Goal: Information Seeking & Learning: Find specific page/section

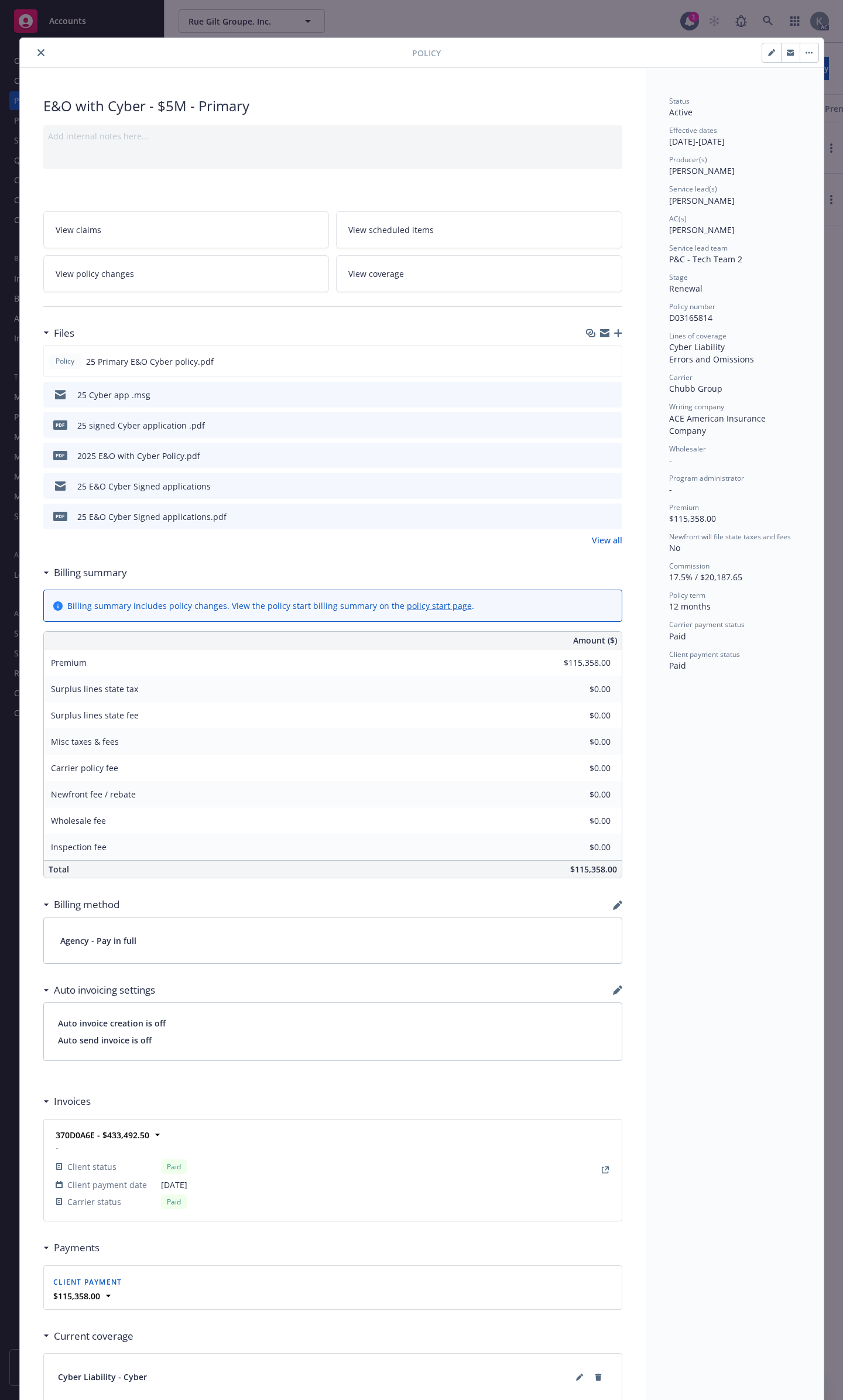
click at [37, 50] on icon "close" at bounding box center [41, 53] width 7 height 7
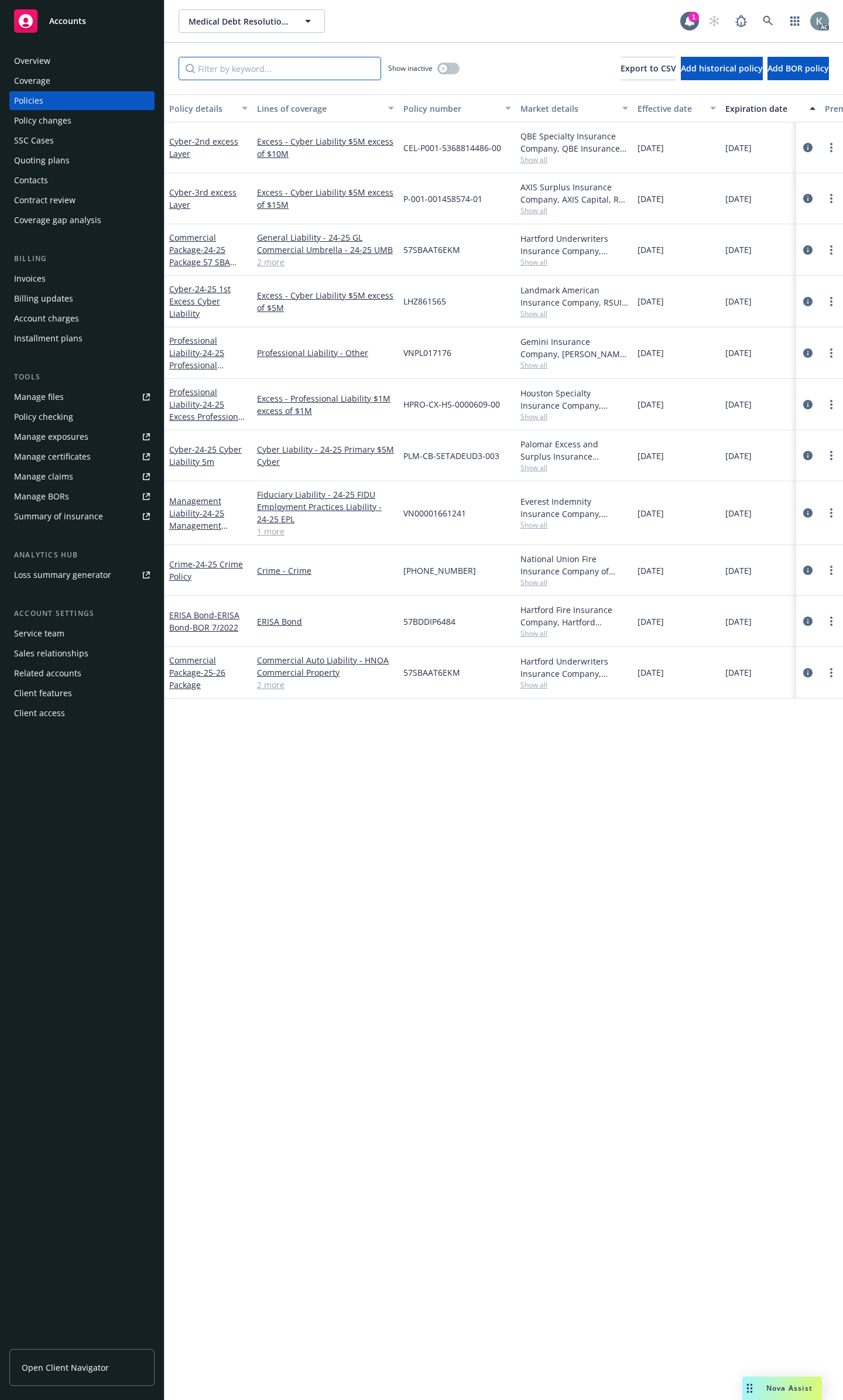
click at [273, 64] on input "Filter by keyword..." at bounding box center [279, 68] width 202 height 23
click at [324, 68] on input "Filter by keyword..." at bounding box center [279, 68] width 202 height 23
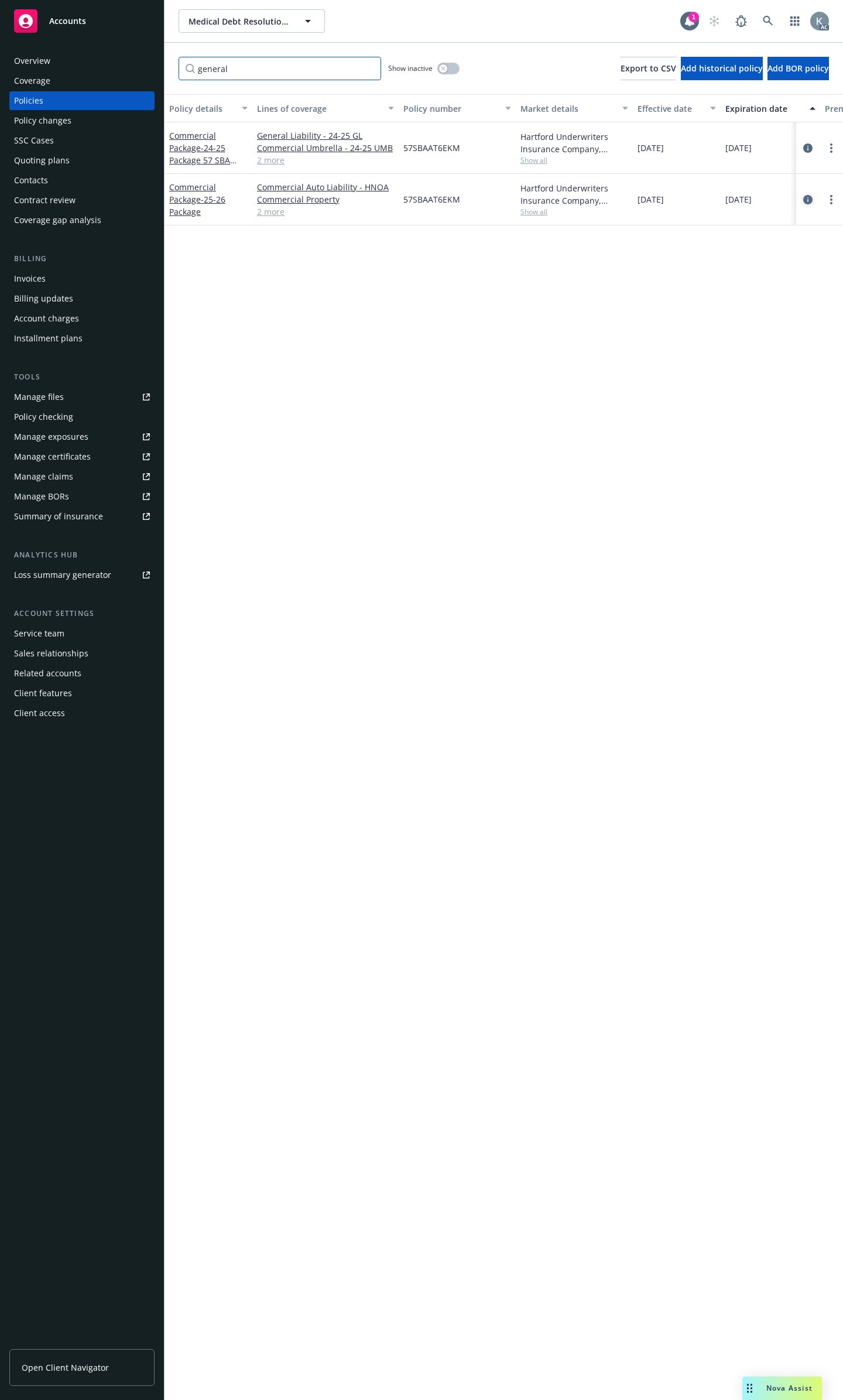
type input "general"
click at [808, 195] on icon "circleInformation" at bounding box center [808, 199] width 10 height 10
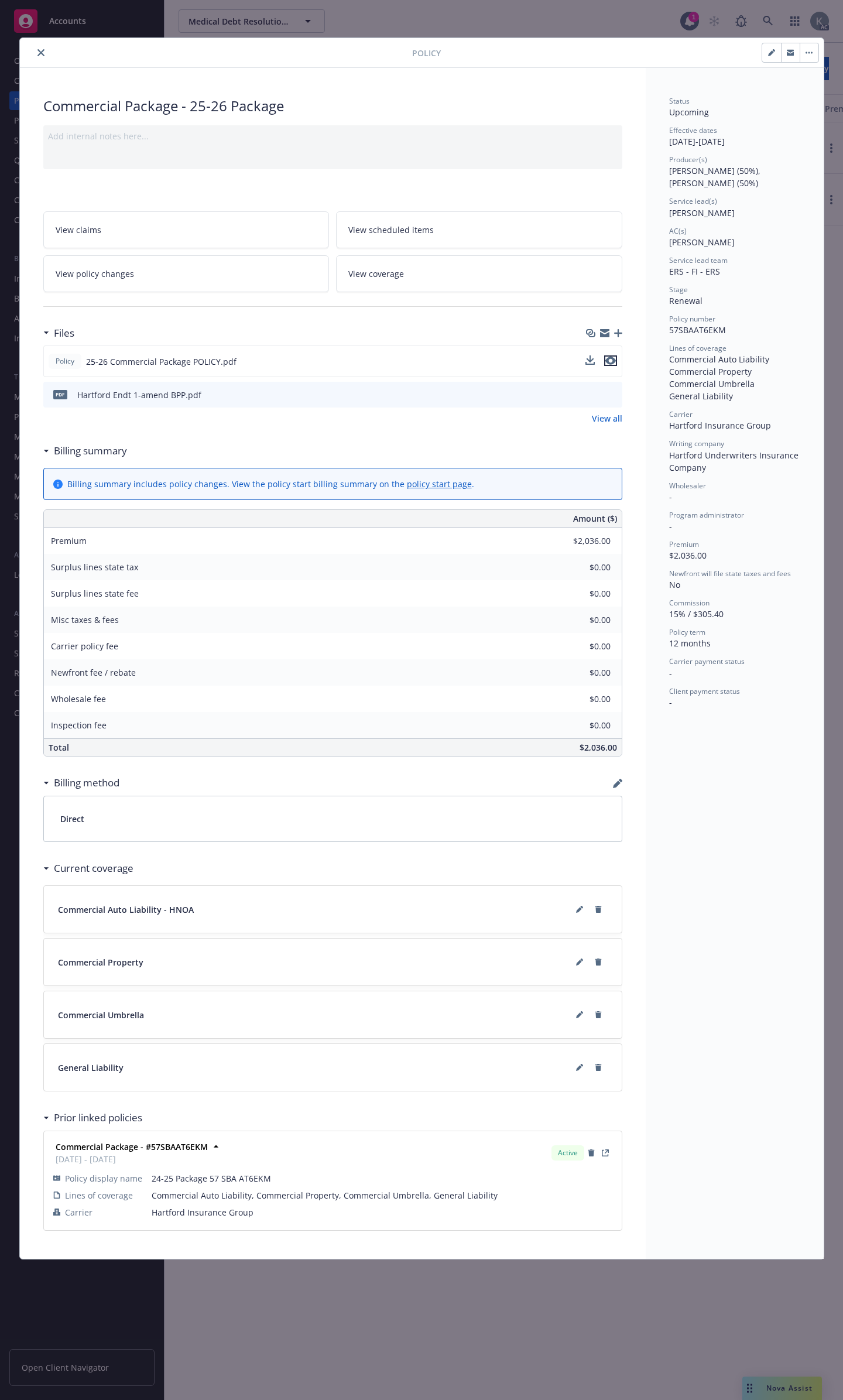
click at [613, 356] on icon "preview file" at bounding box center [610, 361] width 11 height 8
click at [40, 52] on icon "close" at bounding box center [41, 53] width 7 height 7
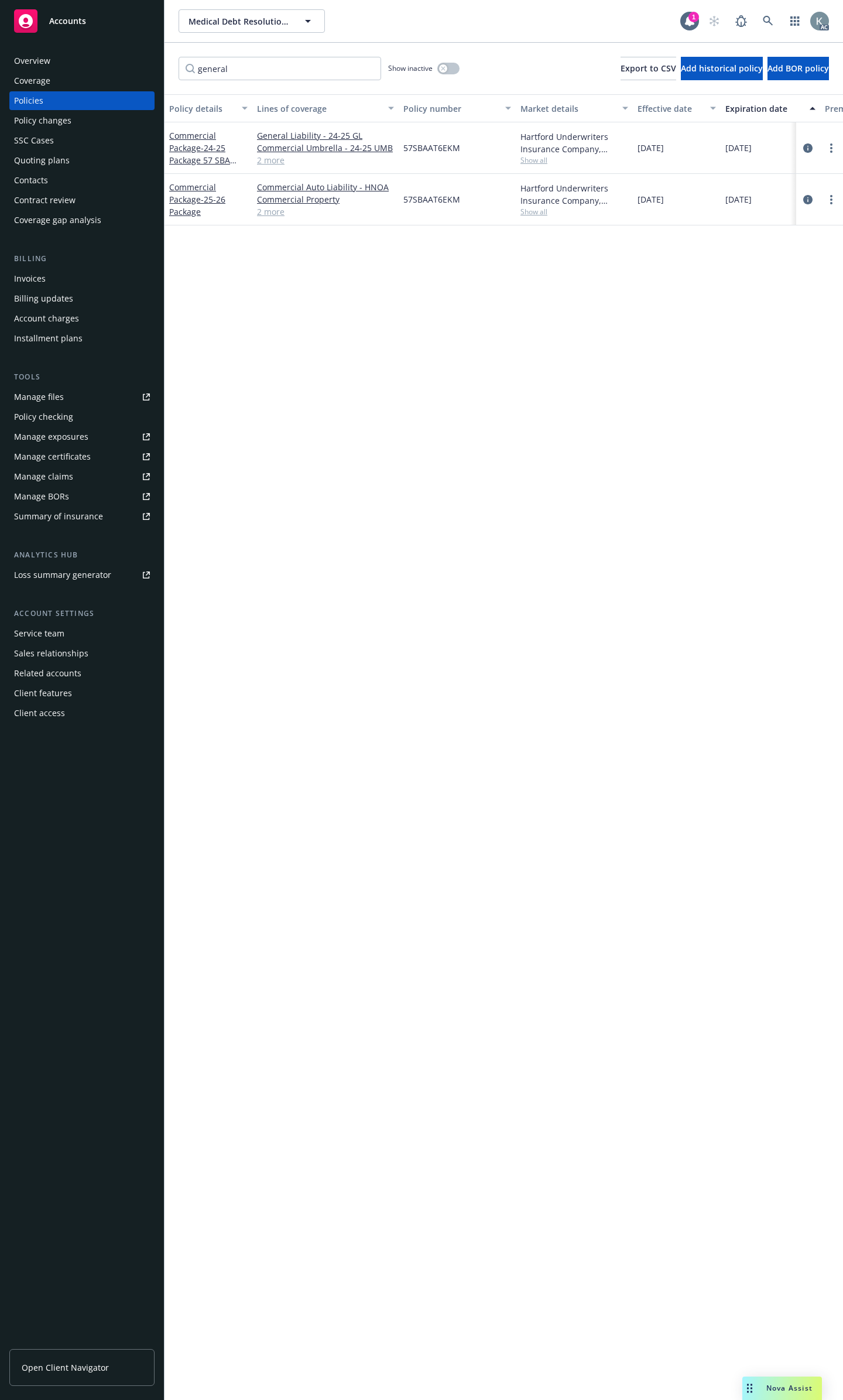
click at [61, 56] on div "Overview" at bounding box center [82, 61] width 136 height 19
